Goal: Obtain resource: Download file/media

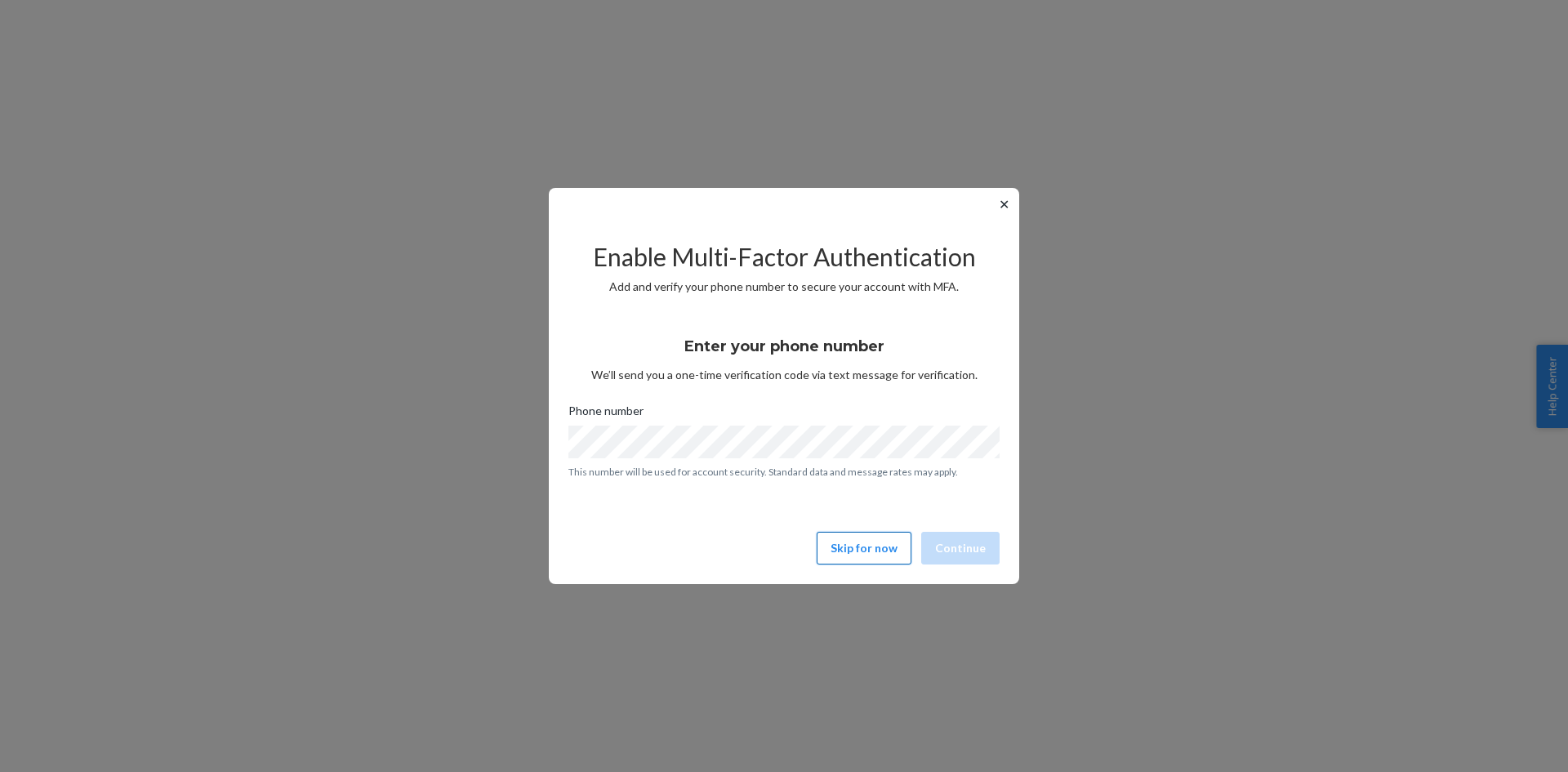
click at [886, 557] on button "Skip for now" at bounding box center [864, 547] width 95 height 33
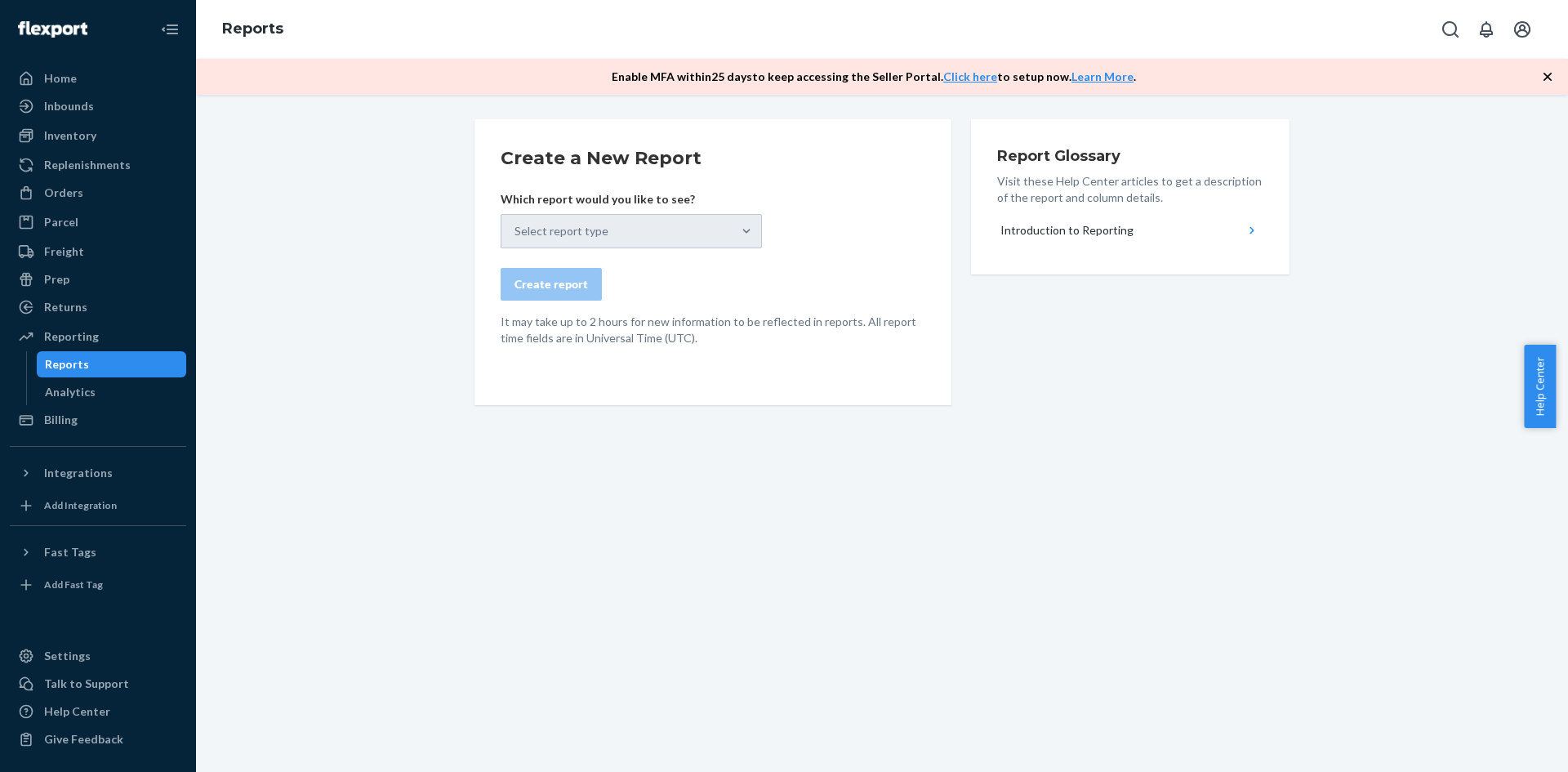
click at [741, 235] on div "Select report type" at bounding box center [631, 231] width 261 height 34
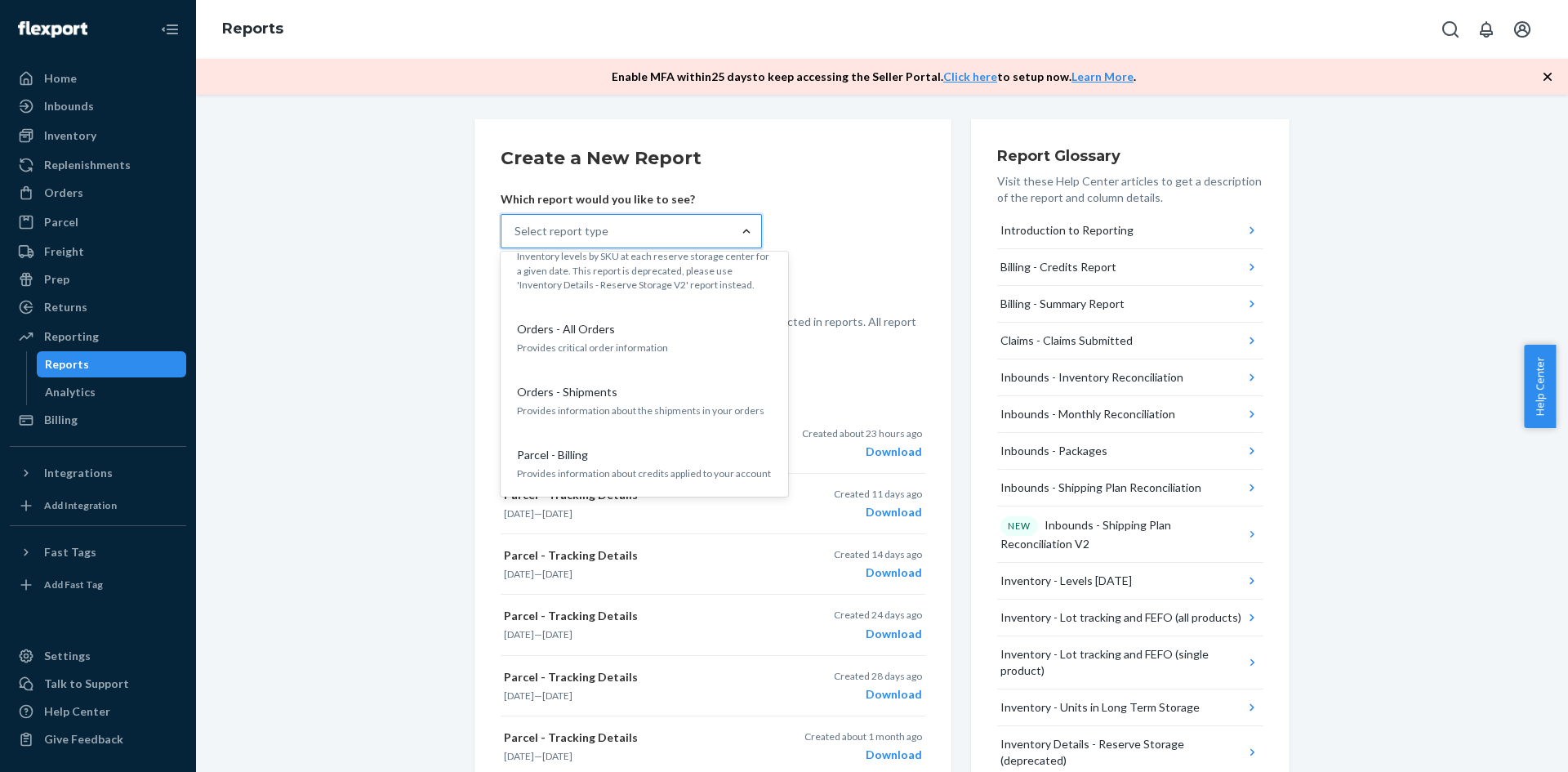
scroll to position [980, 0]
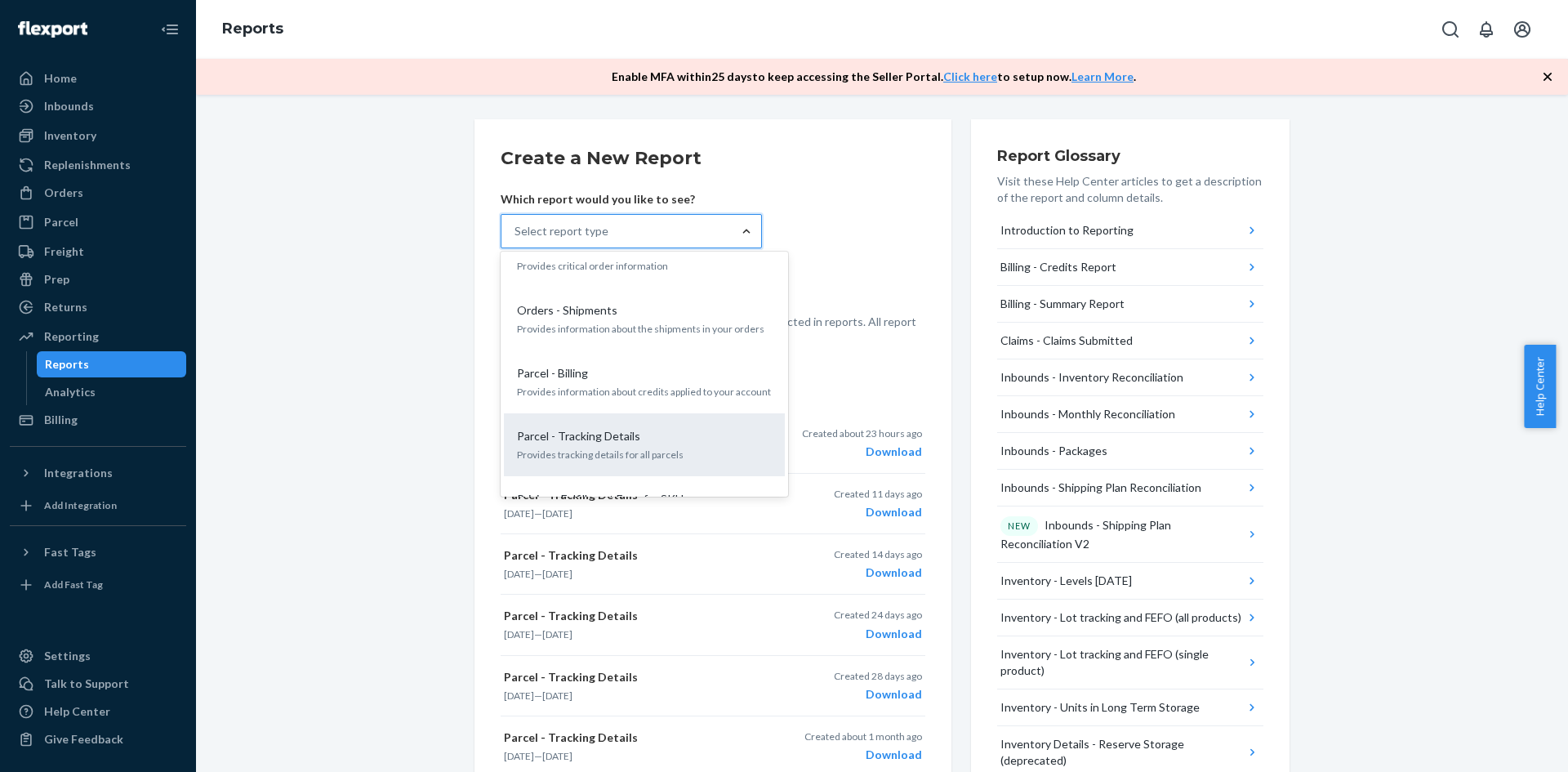
click at [615, 428] on p "Parcel - Tracking Details" at bounding box center [578, 435] width 123 height 16
click at [516, 239] on input "option Parcel - Tracking Details focused, 17 of 27. 27 results available. Use U…" at bounding box center [515, 230] width 2 height 16
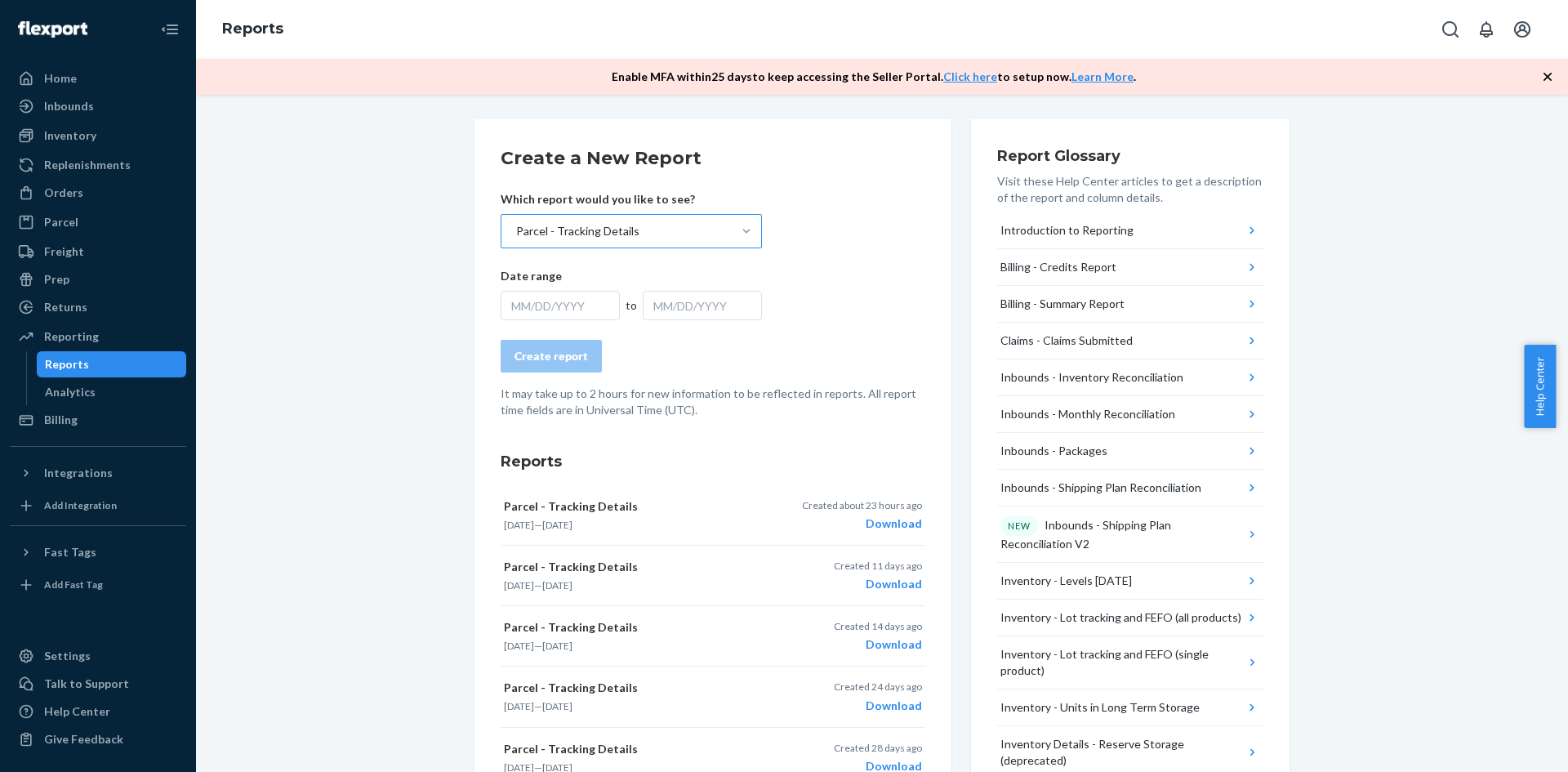
click at [581, 312] on div "MM/DD/YYYY" at bounding box center [559, 305] width 119 height 29
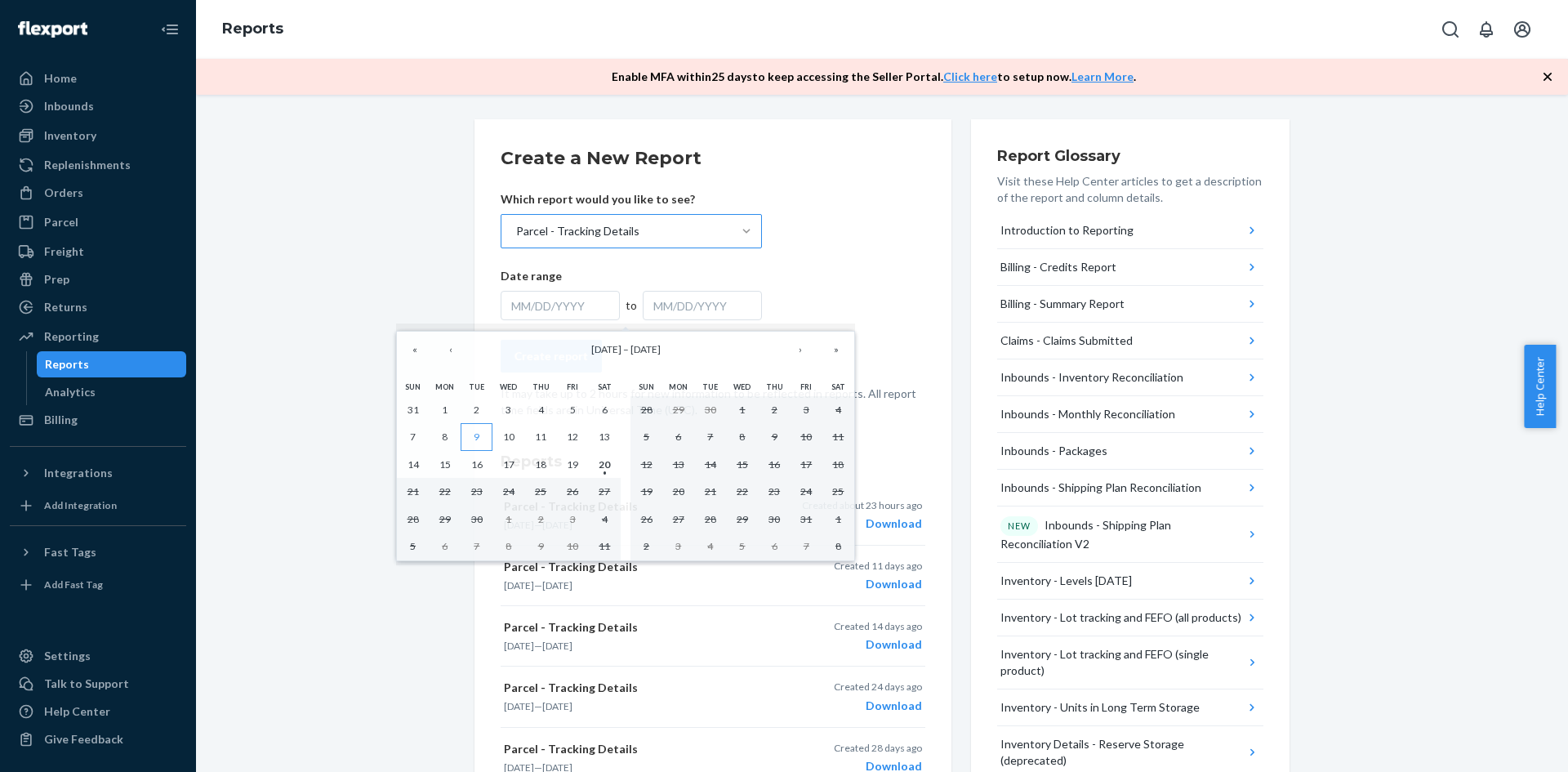
click at [480, 435] on button "9" at bounding box center [477, 437] width 32 height 28
click at [608, 466] on abbr "20" at bounding box center [604, 464] width 11 height 12
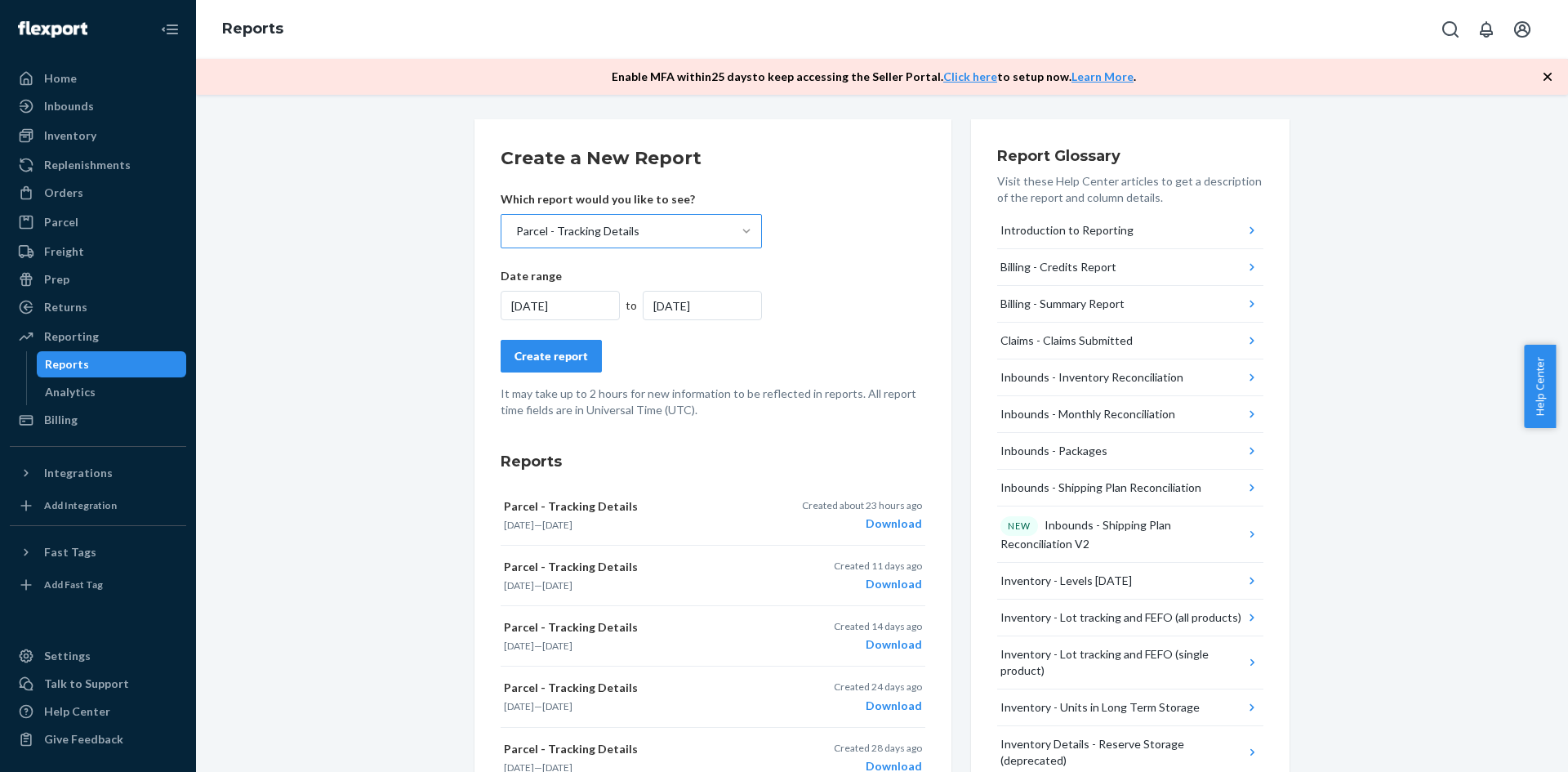
click at [551, 357] on div "Create report" at bounding box center [551, 355] width 73 height 16
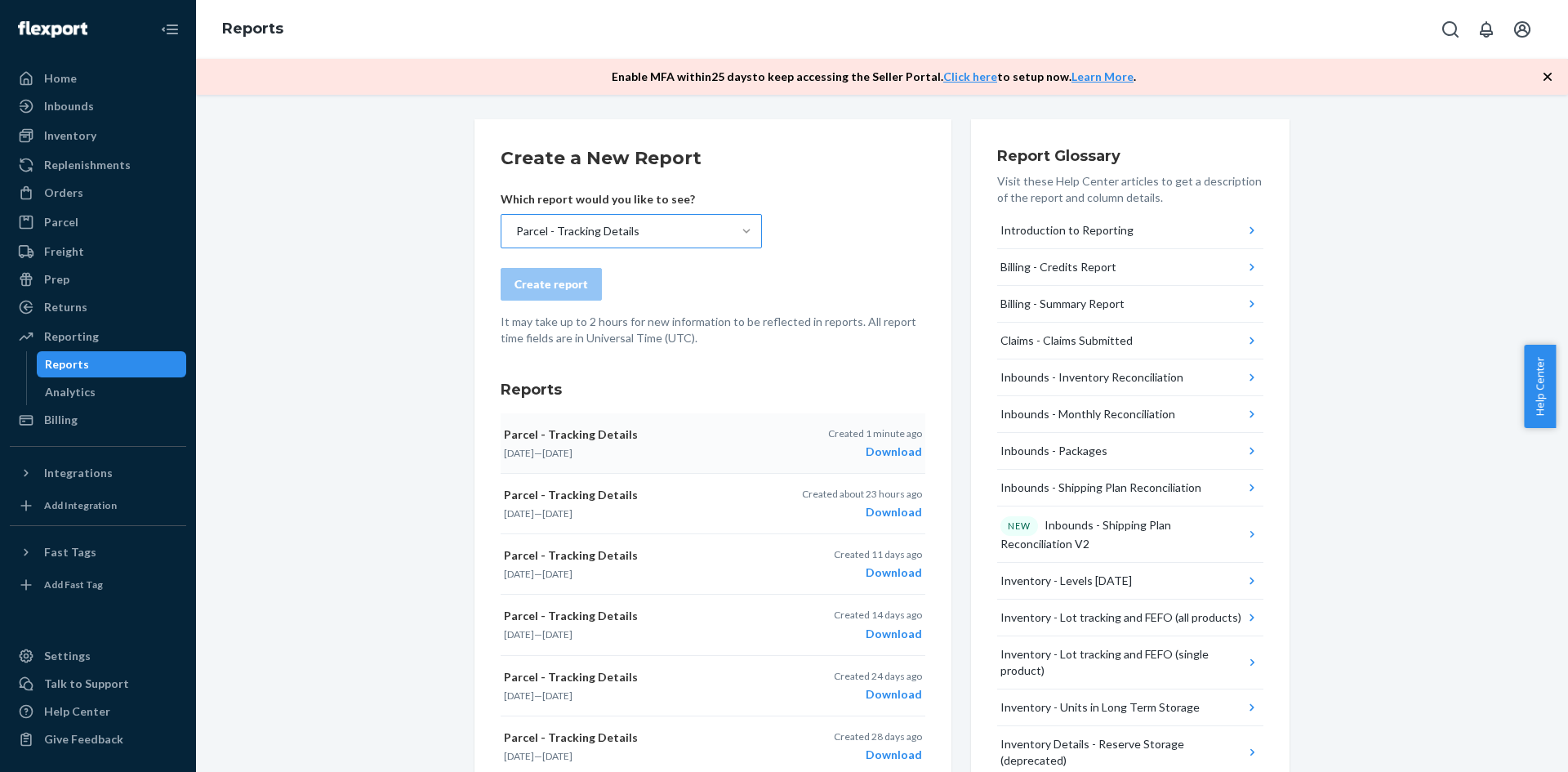
click at [897, 450] on div "Download" at bounding box center [875, 451] width 94 height 16
